Goal: Entertainment & Leisure: Consume media (video, audio)

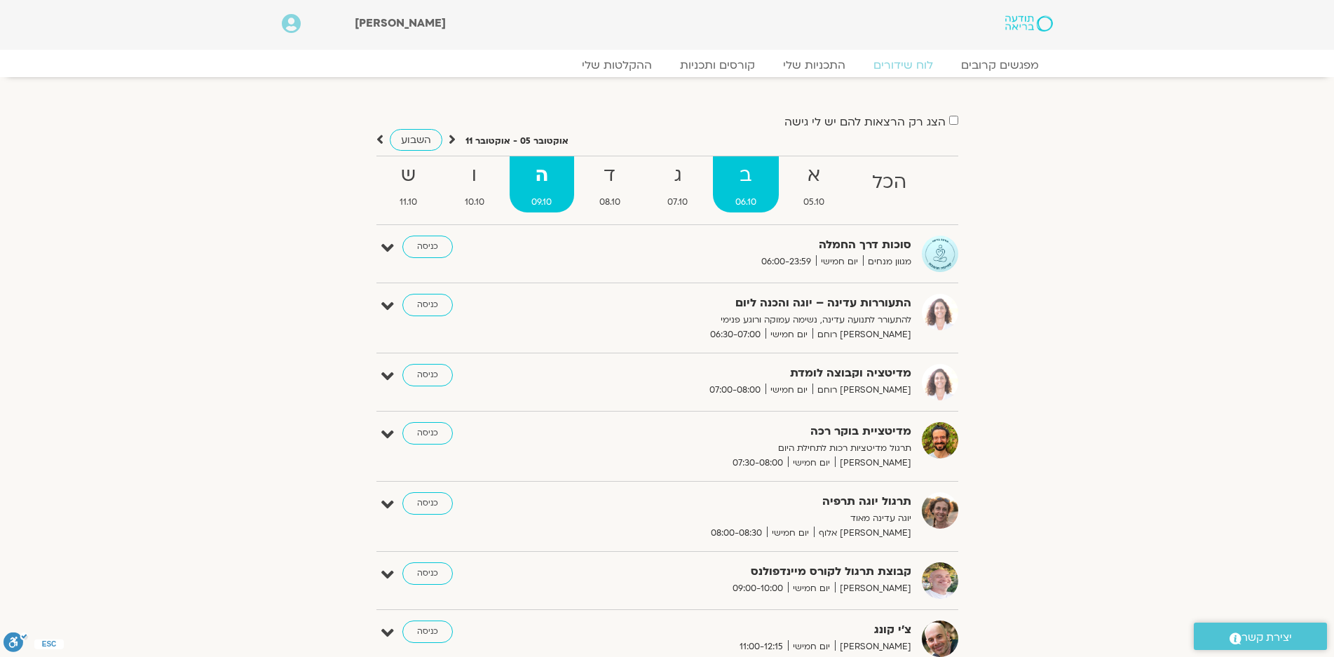
click at [723, 205] on span "06.10" at bounding box center [746, 202] width 66 height 15
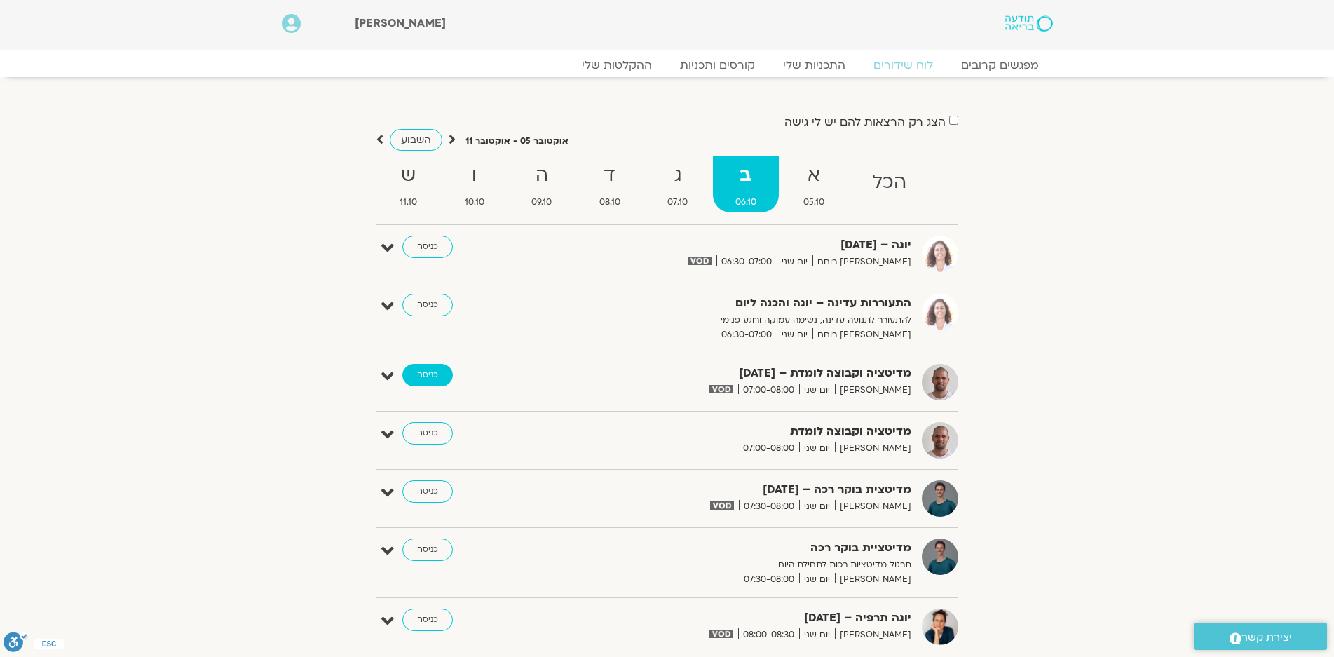
click at [431, 370] on link "כניסה" at bounding box center [427, 375] width 50 height 22
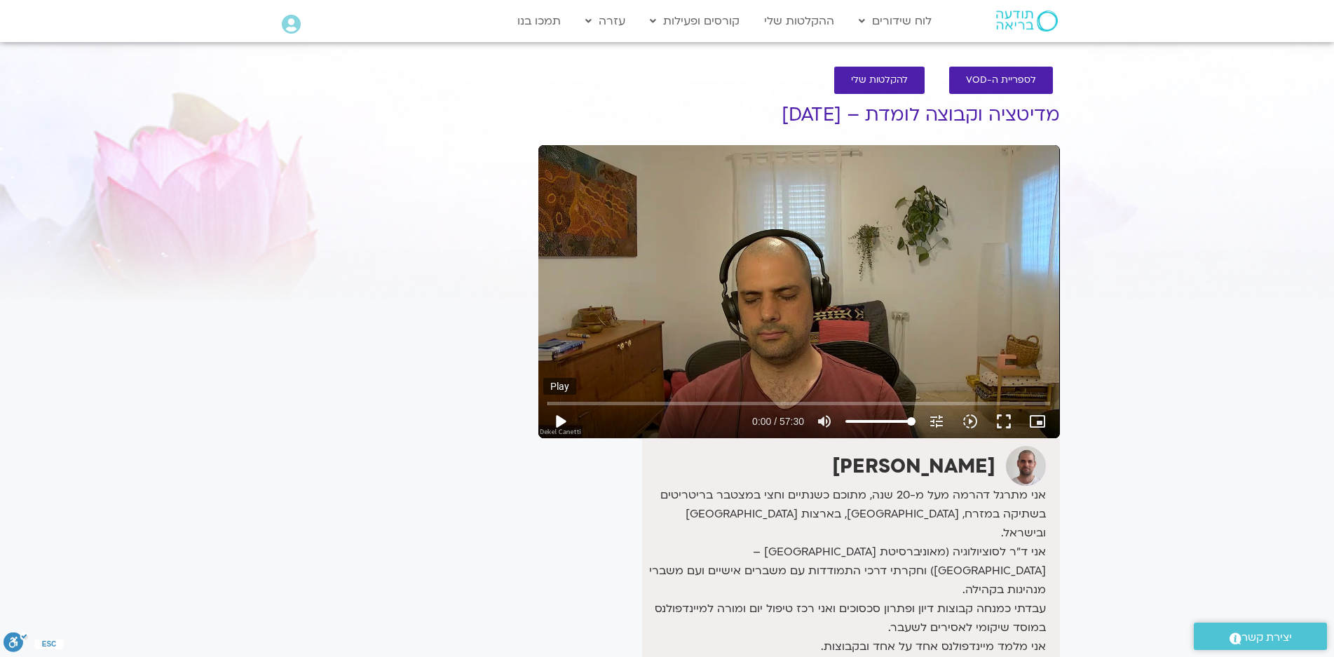
click at [559, 421] on button "play_arrow" at bounding box center [560, 422] width 34 height 34
click at [1001, 419] on button "fullscreen" at bounding box center [1004, 422] width 34 height 34
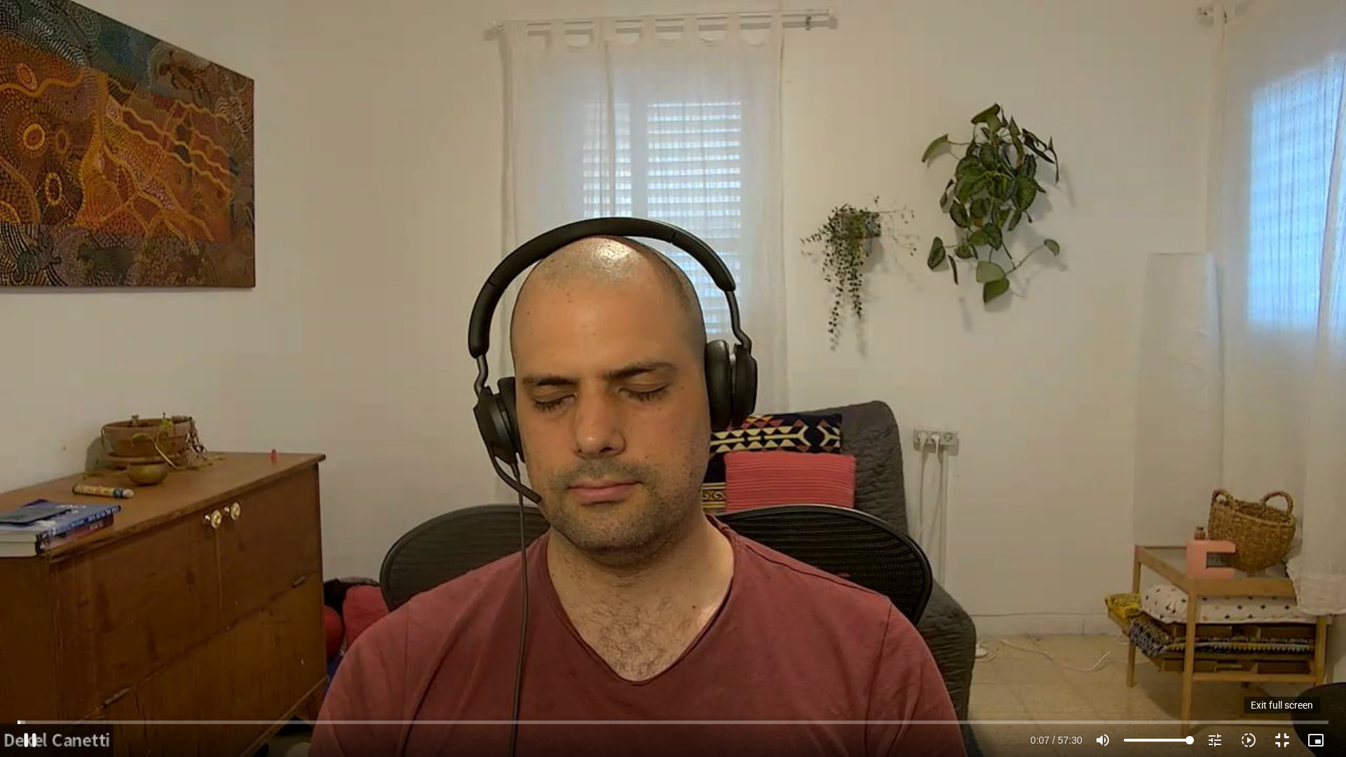
click at [1279, 741] on button "fullscreen_exit" at bounding box center [1283, 741] width 34 height 34
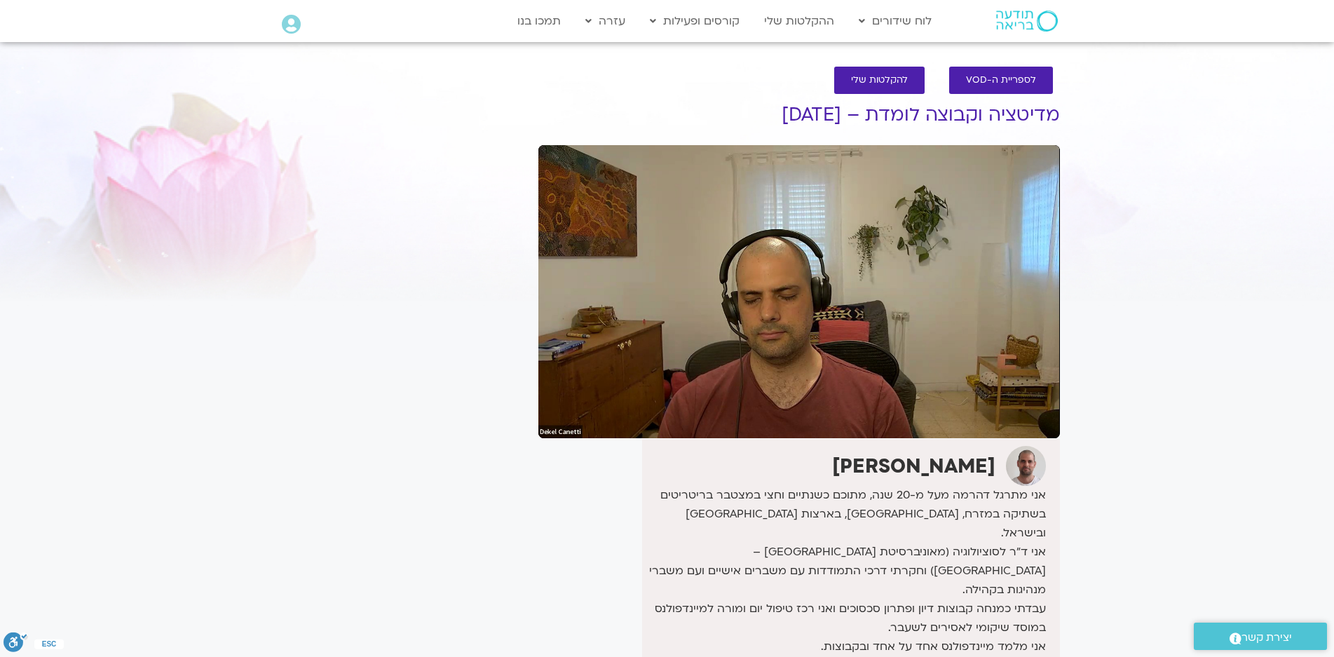
click at [211, 568] on section "לספריית ה-VOD להקלטות שלי מדיטציה וקבוצה לומדת – 6.10.25 דקל קנטי אני מתרגל דהר…" at bounding box center [667, 449] width 1334 height 793
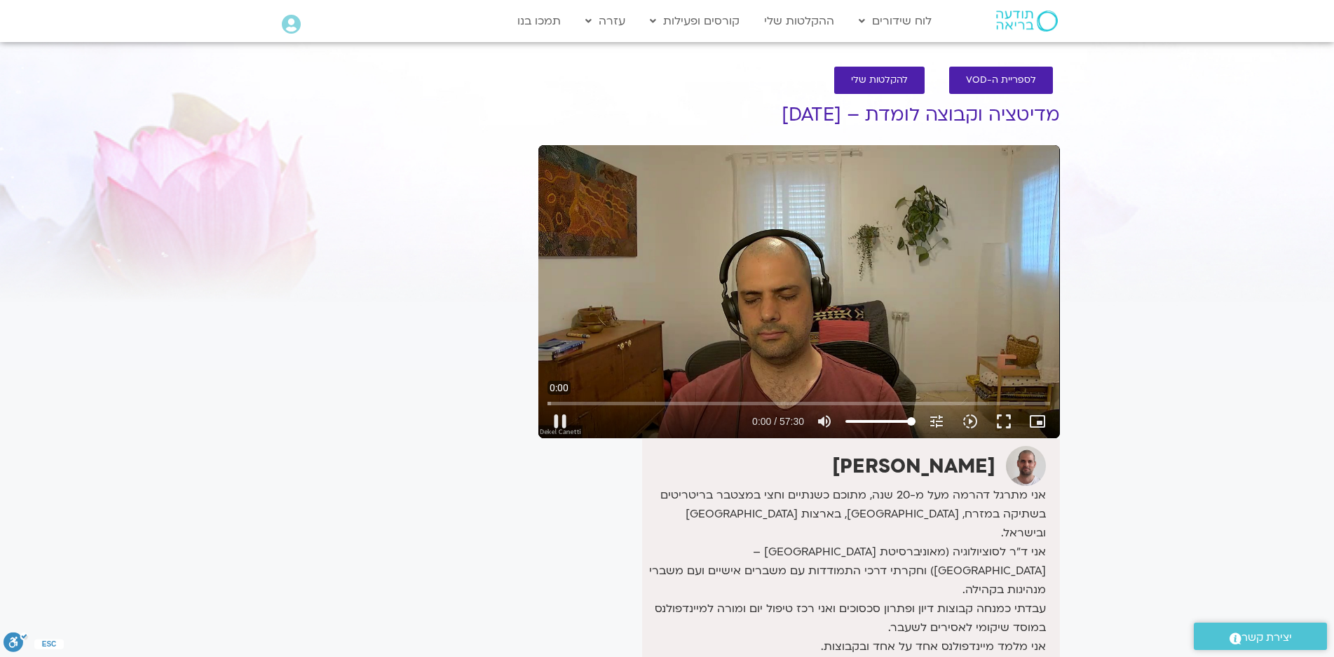
drag, startPoint x: 553, startPoint y: 402, endPoint x: 487, endPoint y: 407, distance: 66.8
click at [548, 399] on input "Seek" at bounding box center [799, 403] width 503 height 8
click at [1004, 421] on button "fullscreen" at bounding box center [1004, 422] width 34 height 34
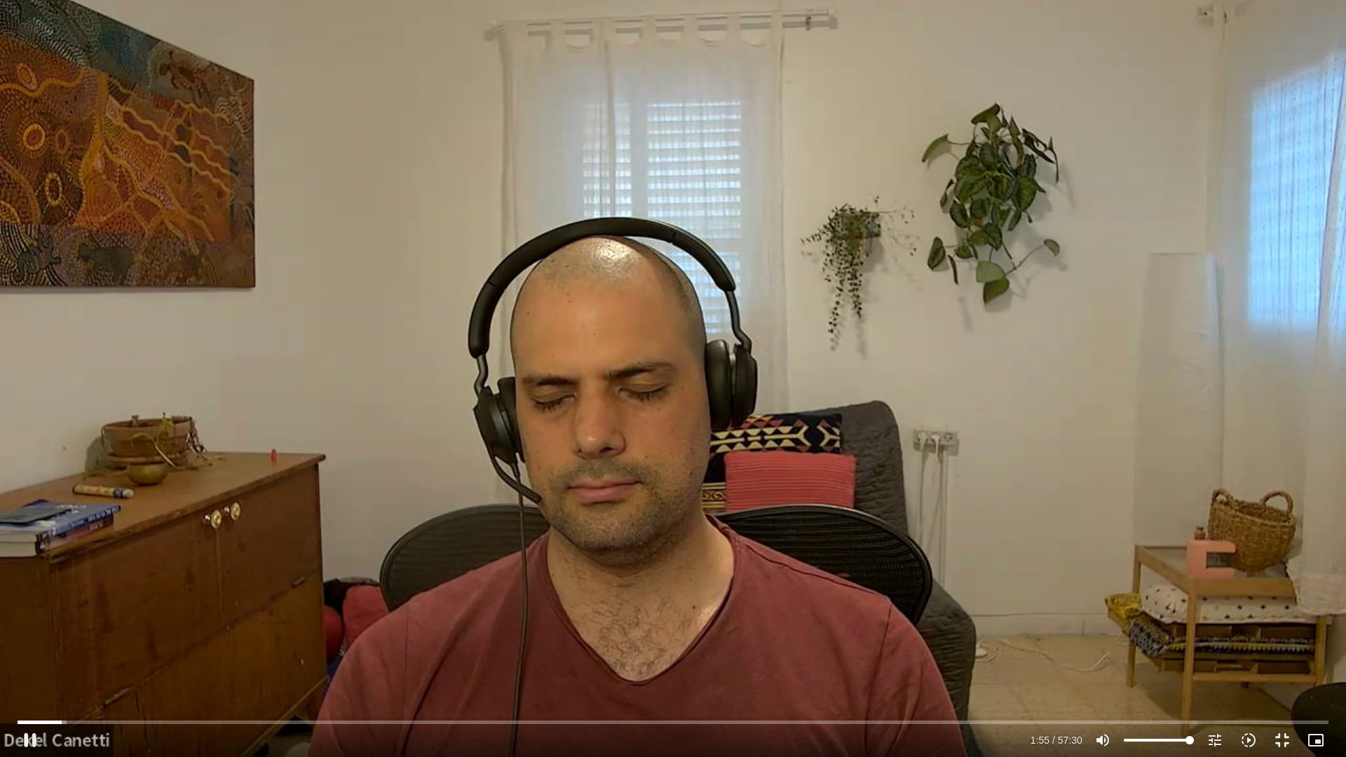
click at [1216, 424] on div "Skip Ad 0:00 pause 1:55 / 57:30 volume_up Mute tune Resolution Auto 720p slow_m…" at bounding box center [673, 378] width 1346 height 757
type input "116.171482"
click at [1280, 737] on button "fullscreen_exit" at bounding box center [1283, 741] width 34 height 34
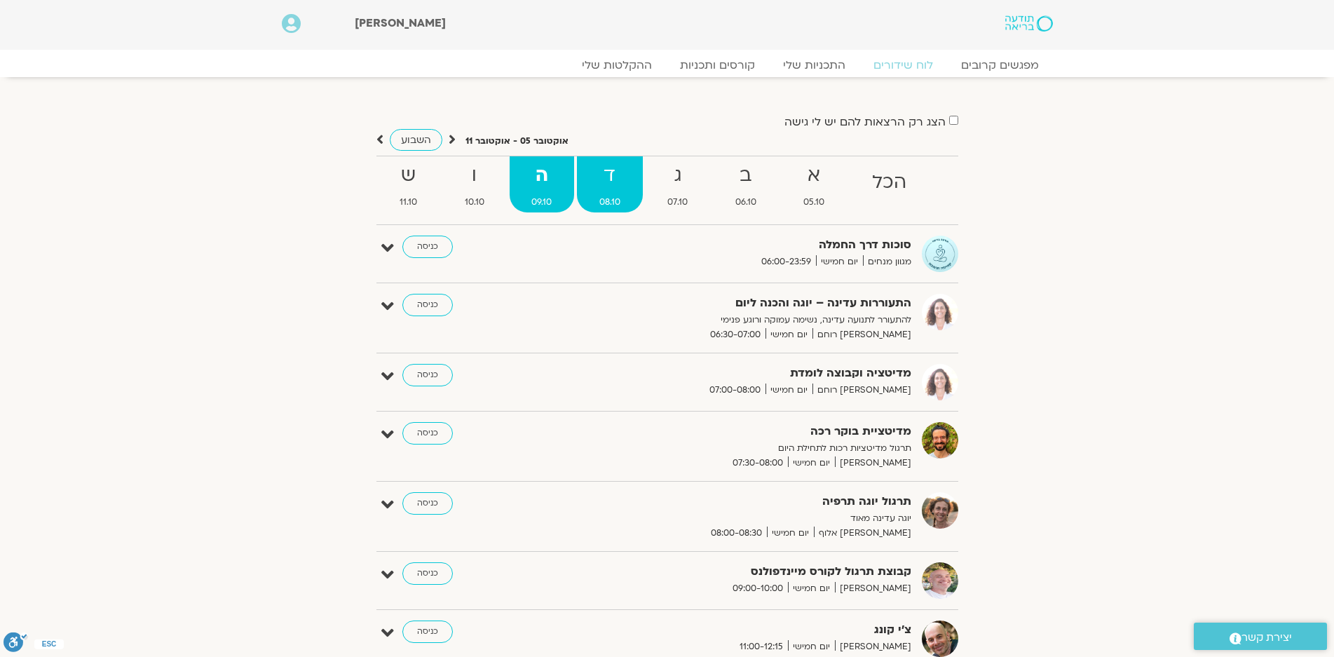
click at [599, 183] on strong "ד" at bounding box center [610, 176] width 66 height 32
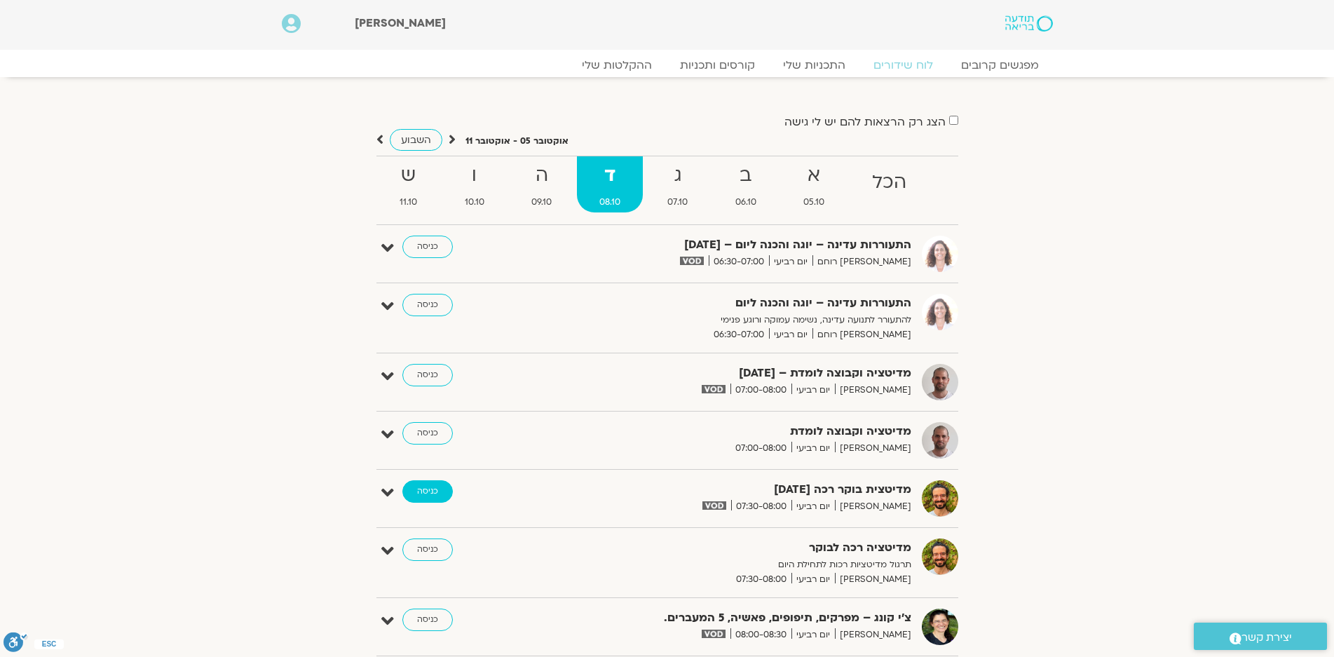
click at [422, 486] on link "כניסה" at bounding box center [427, 491] width 50 height 22
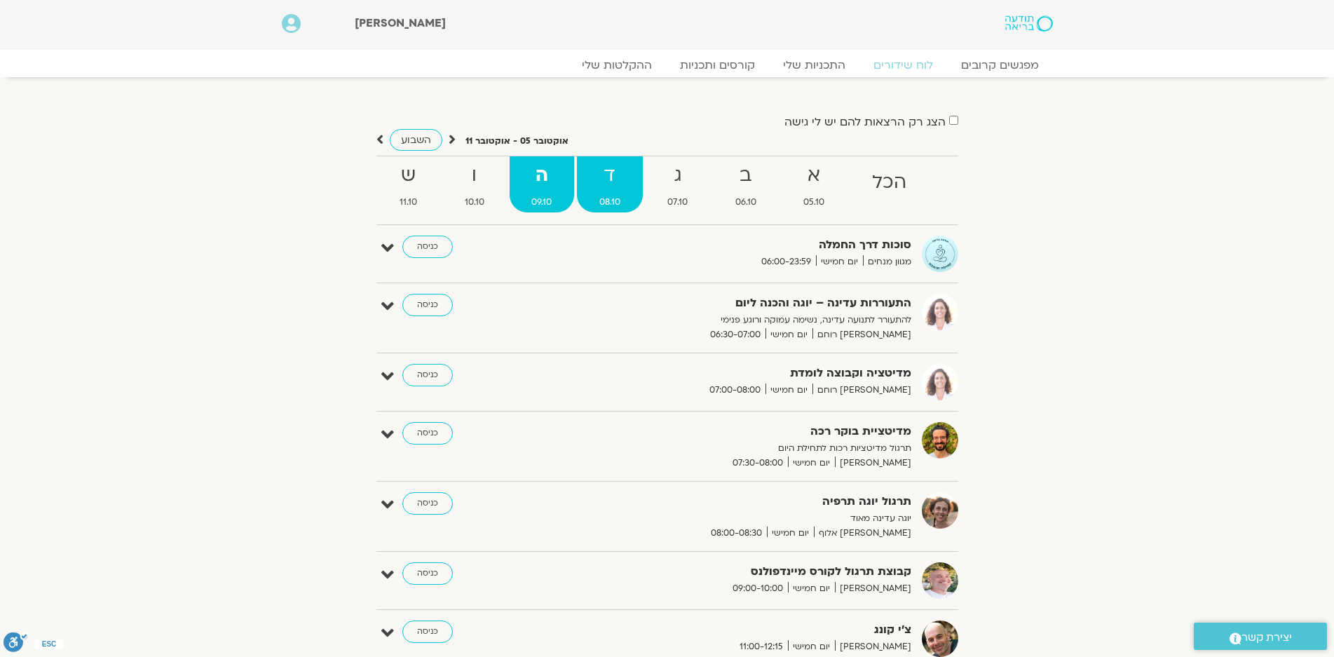
click at [611, 171] on strong "ד" at bounding box center [610, 176] width 66 height 32
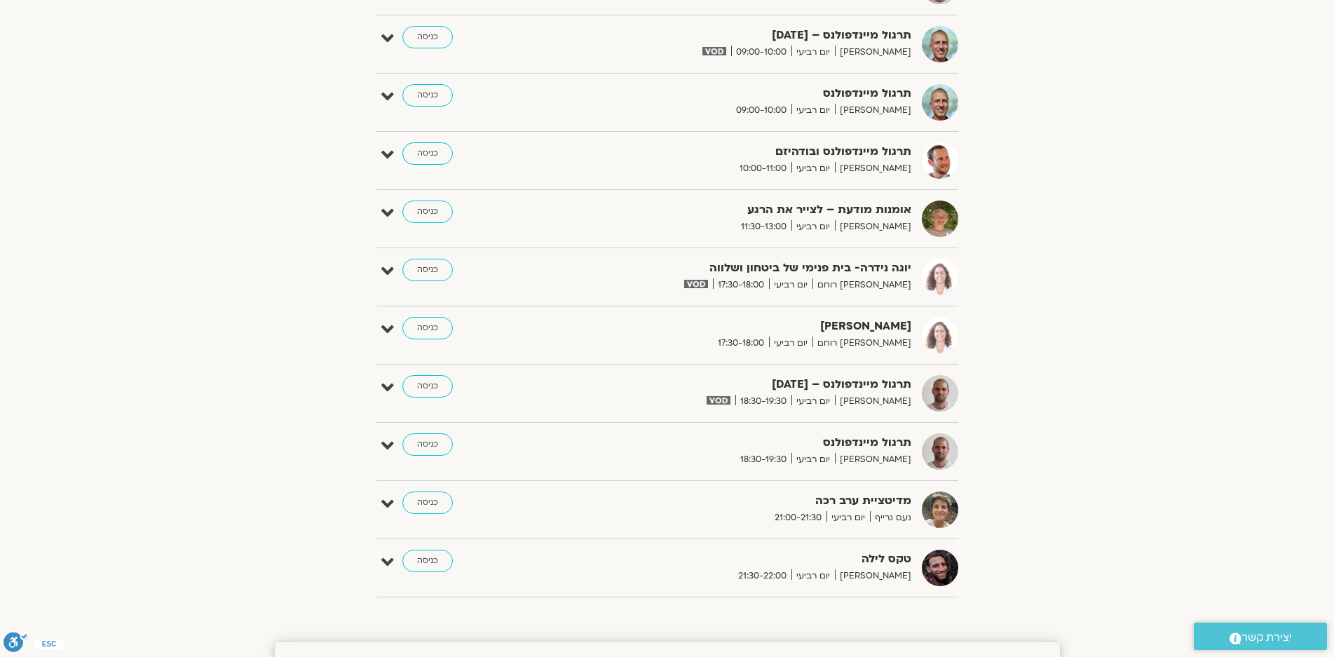
scroll to position [771, 0]
click at [424, 262] on link "כניסה" at bounding box center [427, 268] width 50 height 22
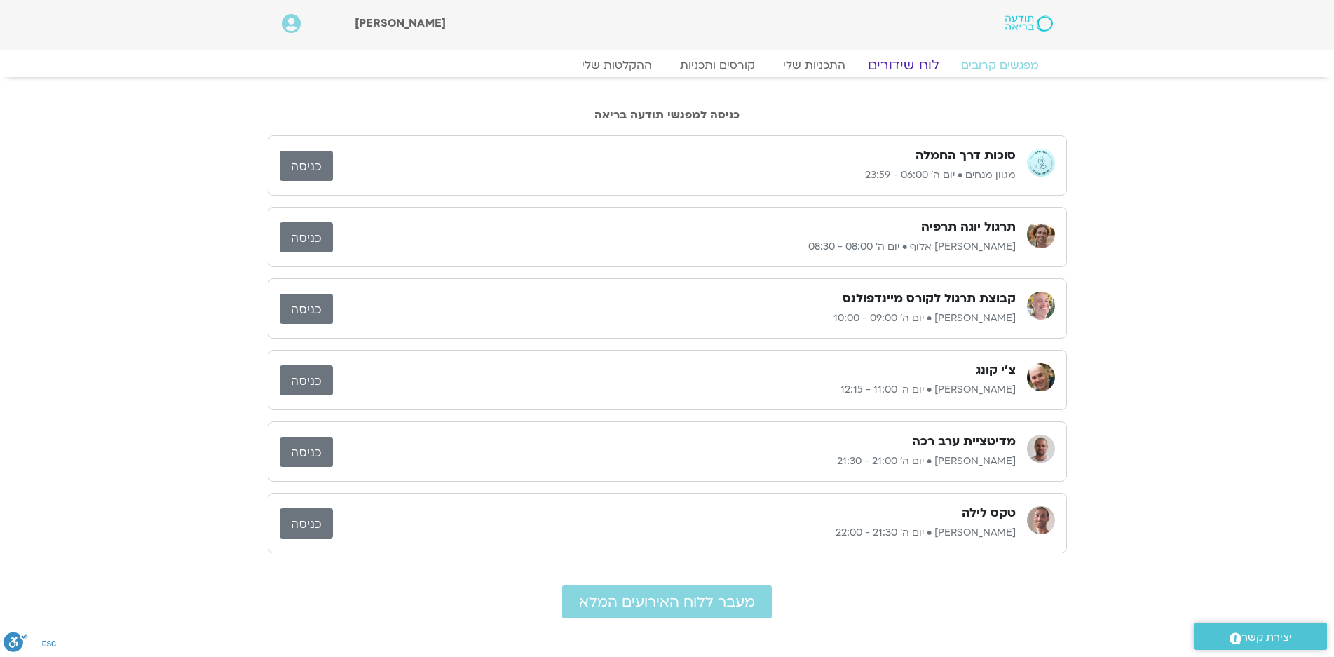
click at [920, 65] on link "לוח שידורים" at bounding box center [903, 65] width 105 height 17
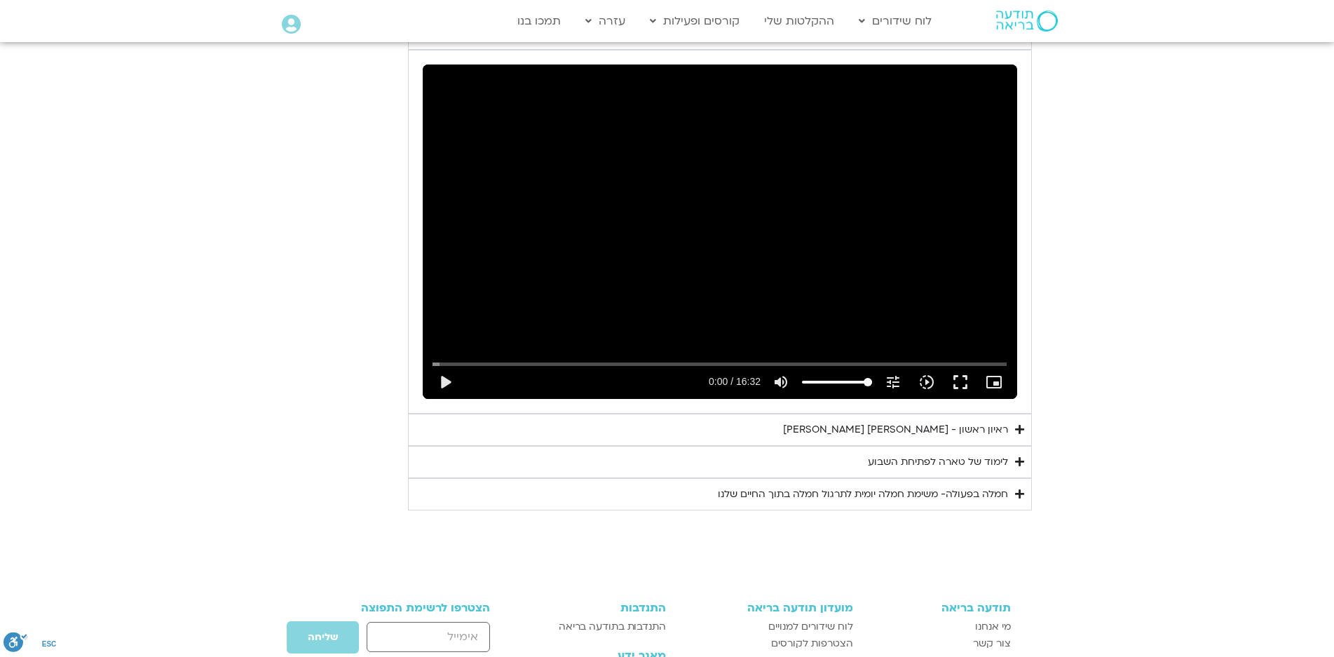
scroll to position [1197, 0]
